Goal: Information Seeking & Learning: Find specific fact

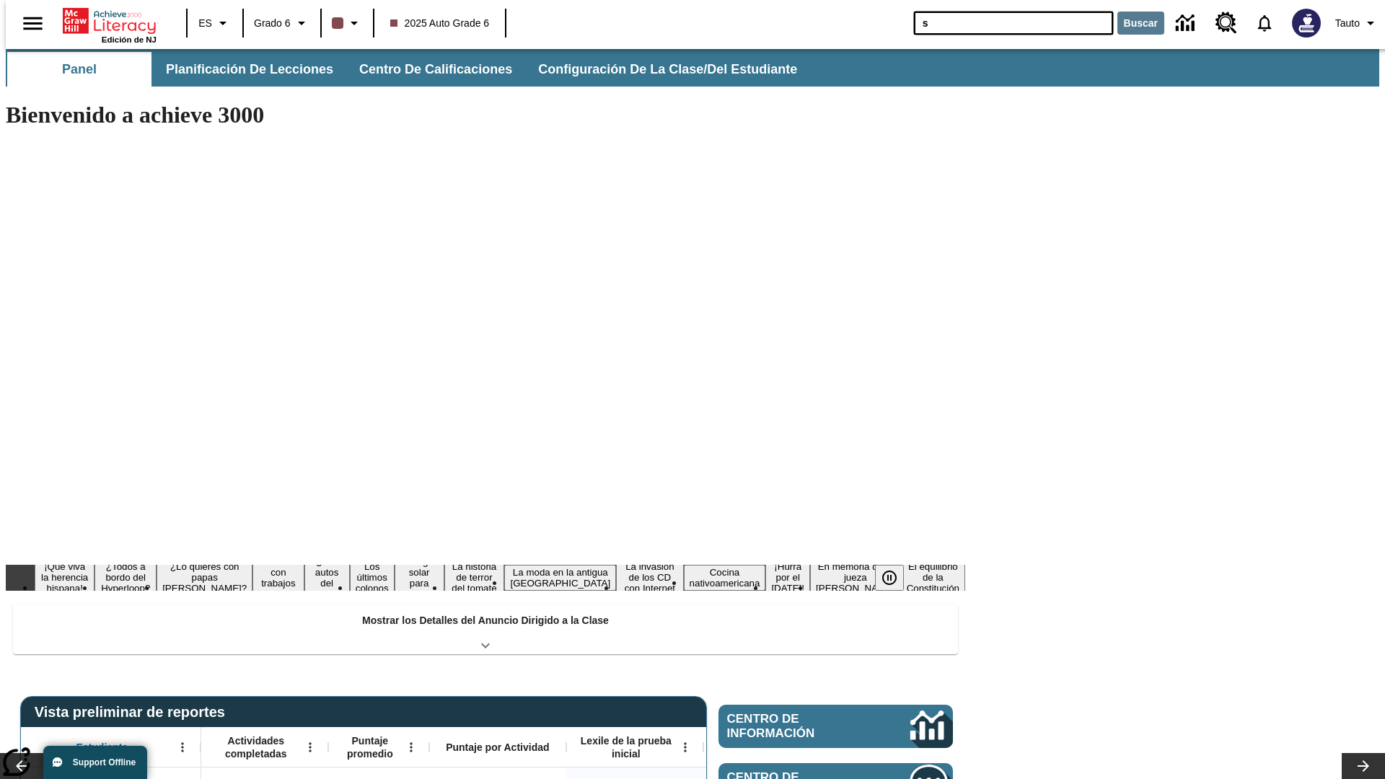
type input "s"
click at [1132, 23] on button "Buscar" at bounding box center [1140, 23] width 47 height 23
